Goal: Find specific fact: Find contact information

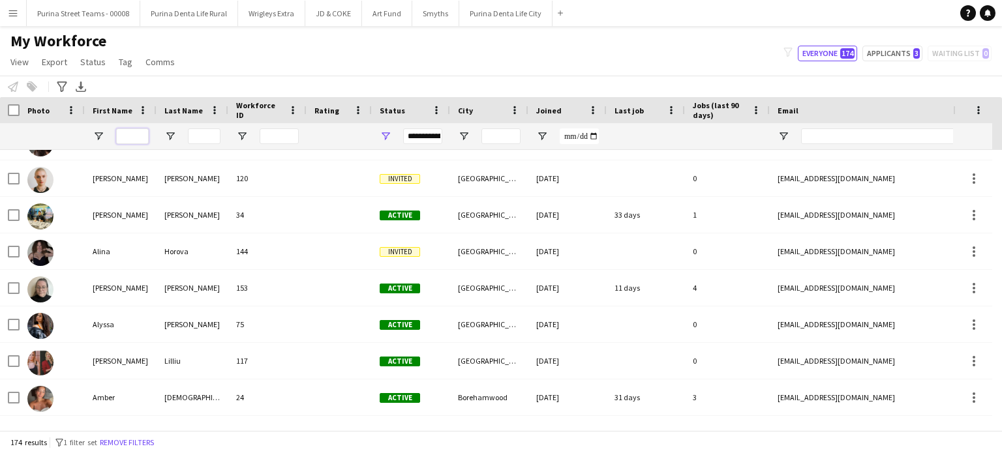
scroll to position [391, 0]
click at [62, 11] on button "Purina Street Teams - 00008 Close" at bounding box center [84, 13] width 114 height 25
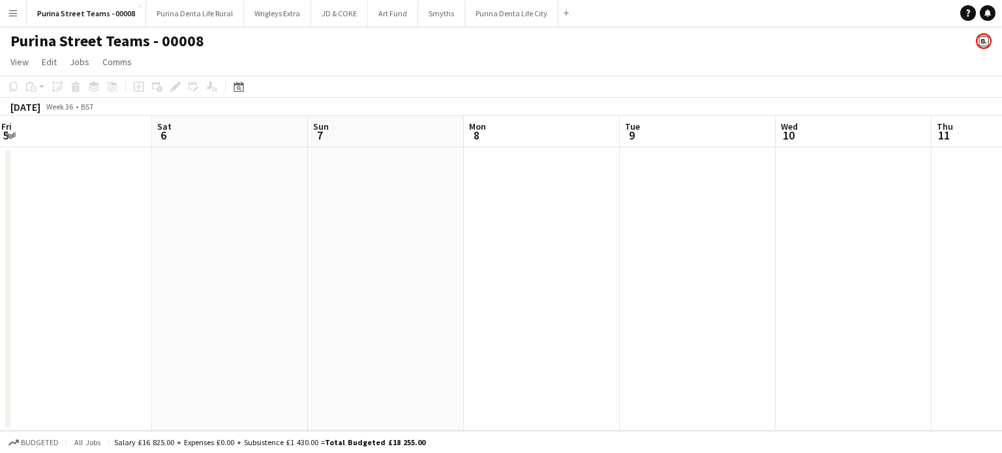
drag, startPoint x: 566, startPoint y: 294, endPoint x: 457, endPoint y: 284, distance: 110.1
click at [829, 280] on app-calendar-viewport "Wed 3 Thu 4 Fri 5 Sat 6 Sun 7 Mon 8 Tue 9 Wed 10 Thu 11 Fri 12 Sat 13 Sun 14" at bounding box center [501, 273] width 1002 height 315
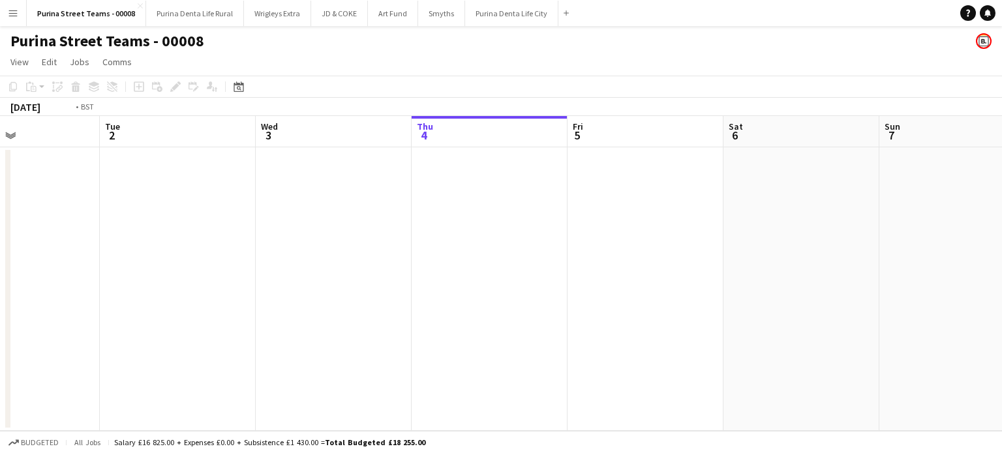
drag, startPoint x: 732, startPoint y: 284, endPoint x: 751, endPoint y: 284, distance: 18.9
click at [751, 284] on app-calendar-viewport "Sat 30 Sun 31 Mon 1 Tue 2 Wed 3 Thu 4 Fri 5 Sat 6 Sun 7 Mon 8 Tue 9 Wed 10" at bounding box center [501, 273] width 1002 height 315
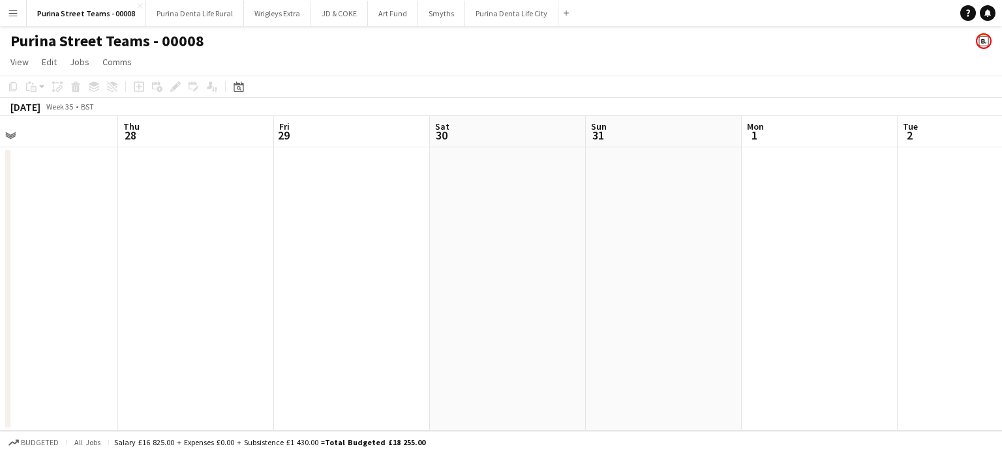
scroll to position [0, 342]
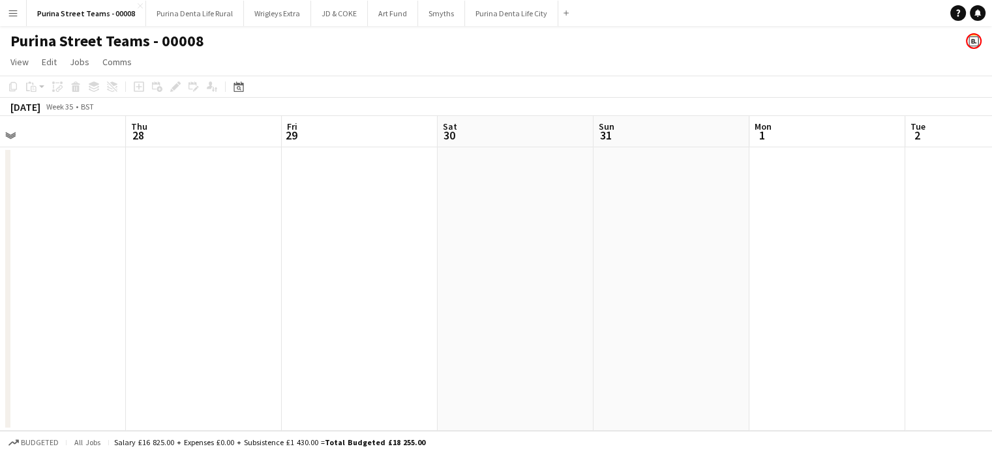
drag, startPoint x: 463, startPoint y: 279, endPoint x: 690, endPoint y: 284, distance: 227.1
click at [690, 284] on app-calendar-viewport "Mon 25 Tue 26 Wed 27 Thu 28 Fri 29 Sat 30 Sun 31 Mon 1 Tue 2 Wed 3 Thu 4 Fri 5" at bounding box center [496, 273] width 992 height 315
click at [5, 12] on button "Menu" at bounding box center [13, 13] width 26 height 26
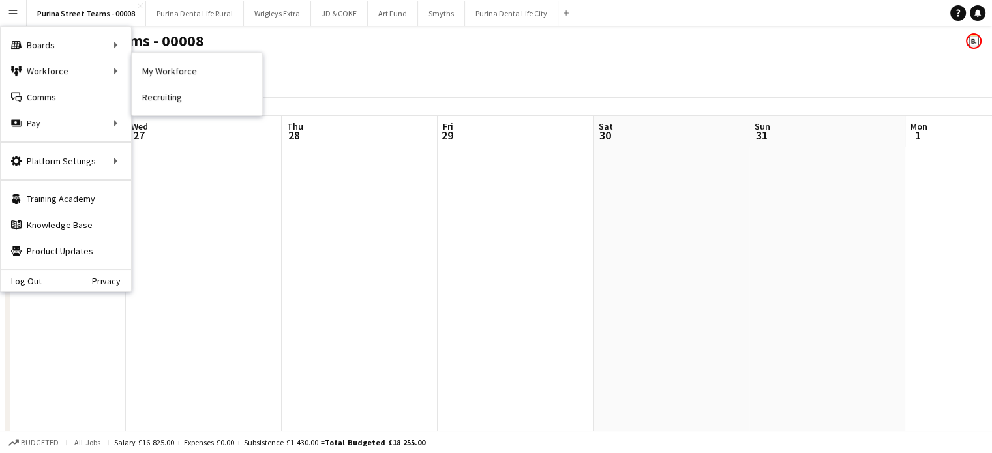
click at [206, 68] on link "My Workforce" at bounding box center [197, 71] width 130 height 26
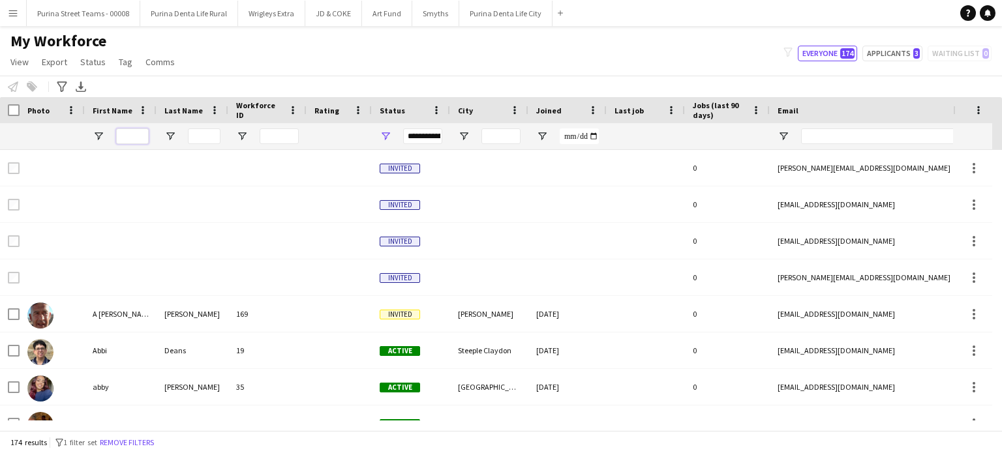
click at [132, 130] on input "First Name Filter Input" at bounding box center [132, 137] width 33 height 16
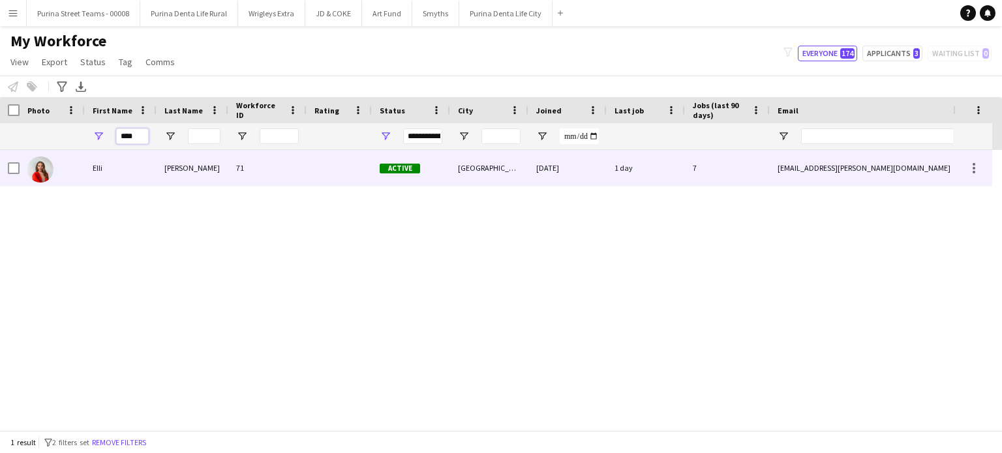
type input "****"
click at [133, 167] on div "Elli" at bounding box center [121, 168] width 72 height 36
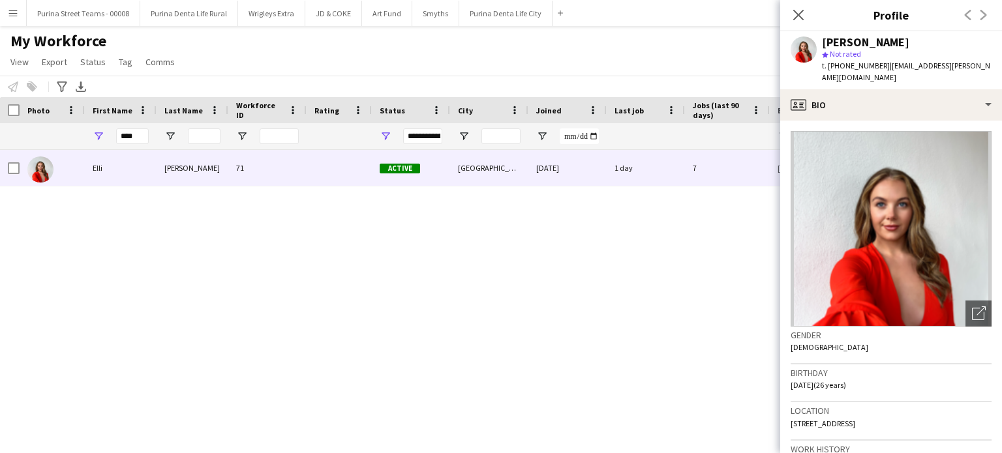
scroll to position [65, 0]
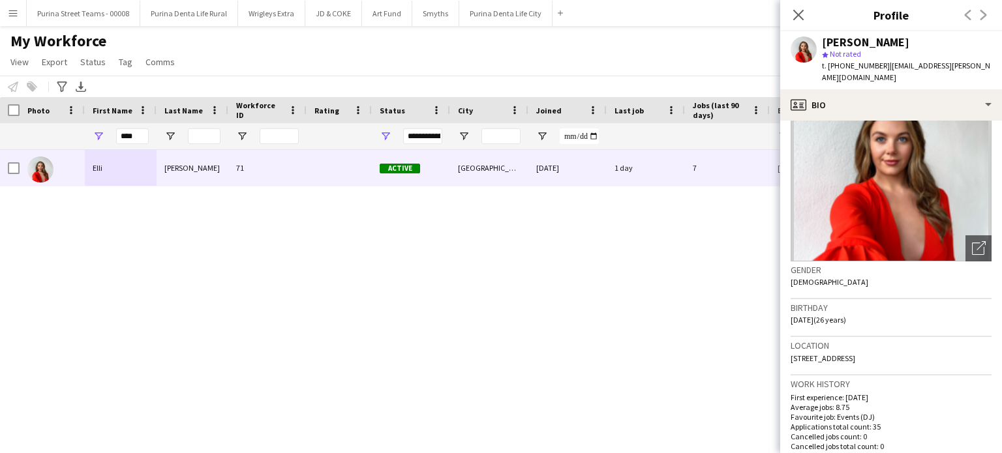
click at [800, 354] on span "[STREET_ADDRESS]" at bounding box center [823, 359] width 65 height 10
copy span "[STREET_ADDRESS]"
click at [793, 18] on icon "Close pop-in" at bounding box center [798, 14] width 12 height 12
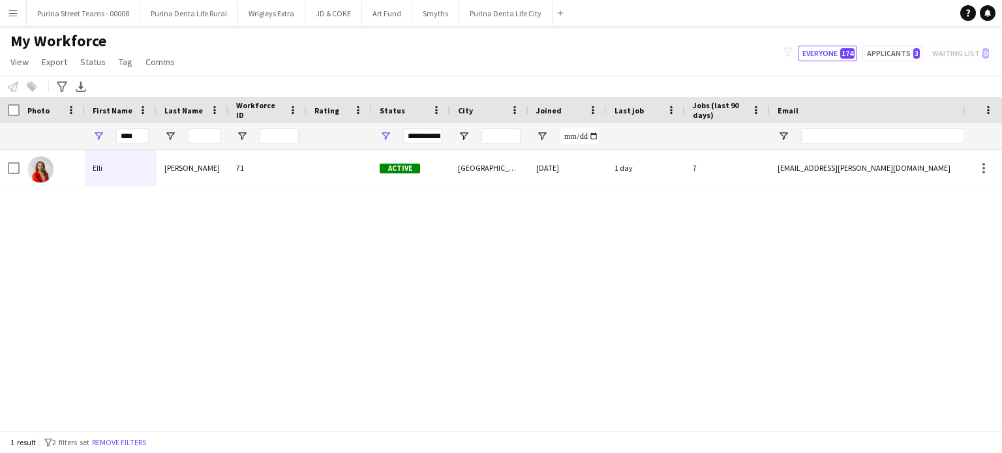
click at [679, 341] on div "[PERSON_NAME] 71 Active Leeds [DATE] 1 day 7 [EMAIL_ADDRESS][PERSON_NAME][DOMAI…" at bounding box center [481, 285] width 963 height 271
